Goal: Information Seeking & Learning: Learn about a topic

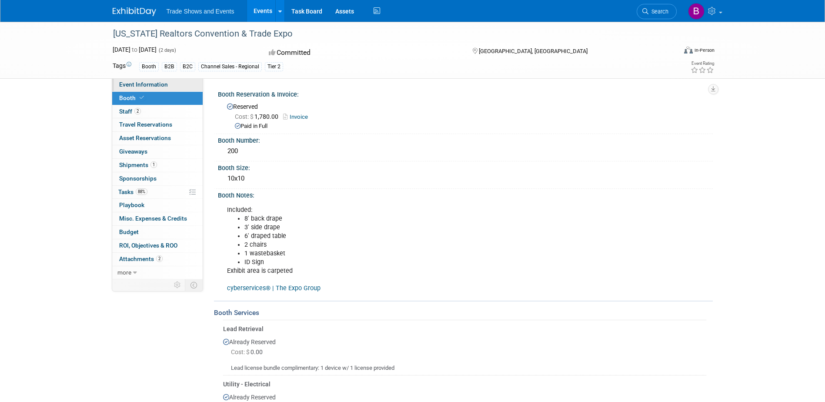
click at [147, 83] on span "Event Information" at bounding box center [143, 84] width 49 height 7
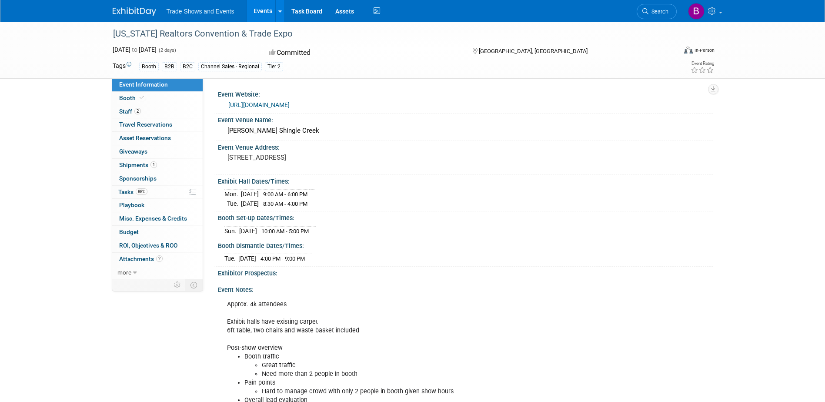
click at [290, 105] on link "https://www.floridarealtors.org/events/annual-convention/about" at bounding box center [258, 104] width 61 height 7
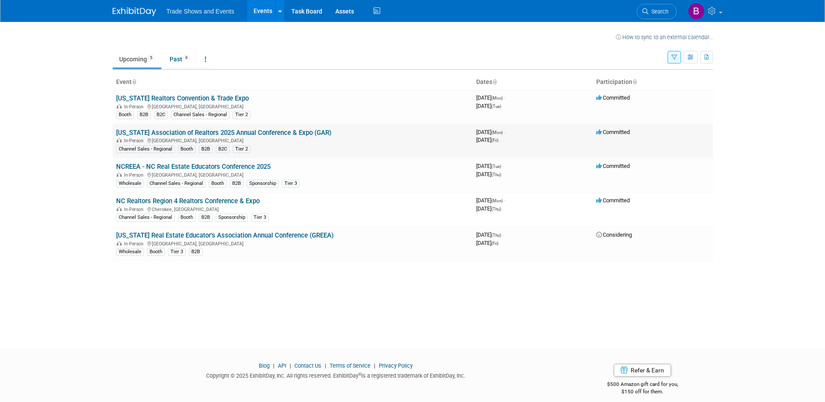
click at [267, 132] on link "[US_STATE] Association of Realtors 2025 Annual Conference & Expo (GAR)" at bounding box center [223, 133] width 215 height 8
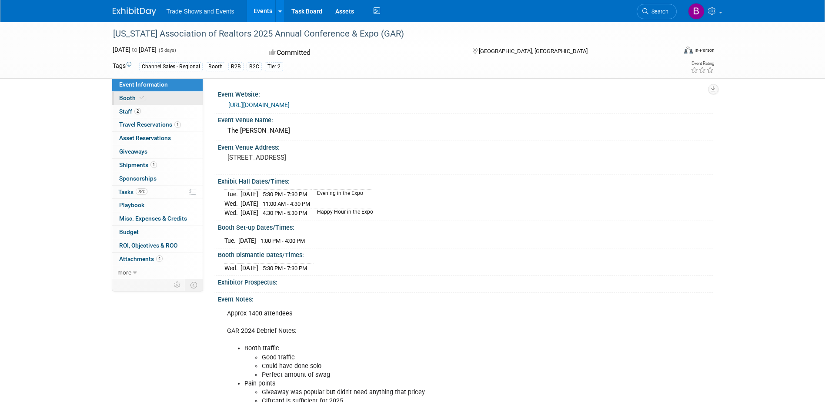
click at [140, 98] on icon at bounding box center [142, 97] width 4 height 5
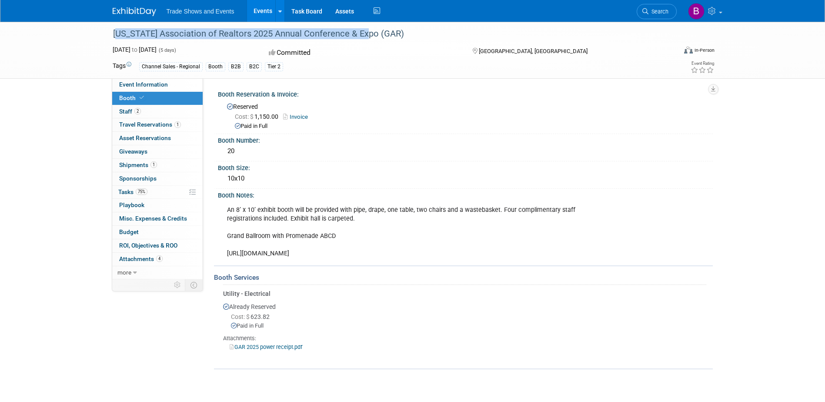
drag, startPoint x: 363, startPoint y: 36, endPoint x: 113, endPoint y: 38, distance: 250.9
click at [113, 38] on div "[US_STATE] Association of Realtors 2025 Annual Conference & Expo (GAR)" at bounding box center [386, 34] width 553 height 16
drag, startPoint x: 113, startPoint y: 38, endPoint x: 225, endPoint y: 34, distance: 112.2
copy div "Georgia Association of Realtors 2025 Annual Conference & Expo"
click at [143, 82] on span "Event Information" at bounding box center [143, 84] width 49 height 7
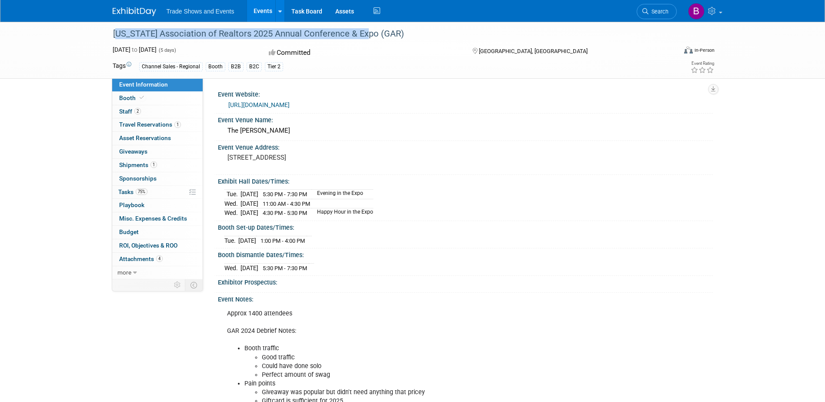
click at [290, 104] on link "https://garealtor.com/events/annual-conference-2/" at bounding box center [258, 104] width 61 height 7
